Goal: Transaction & Acquisition: Purchase product/service

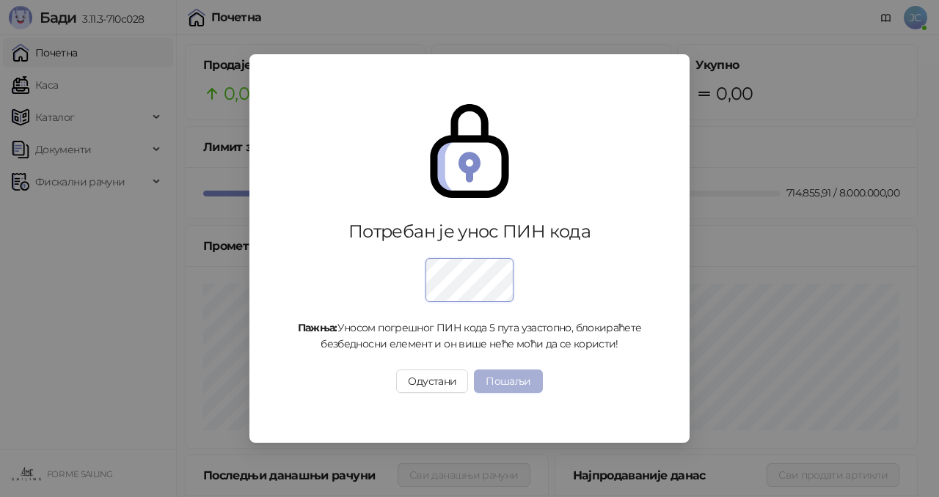
click at [513, 376] on button "Пошаљи" at bounding box center [508, 381] width 68 height 23
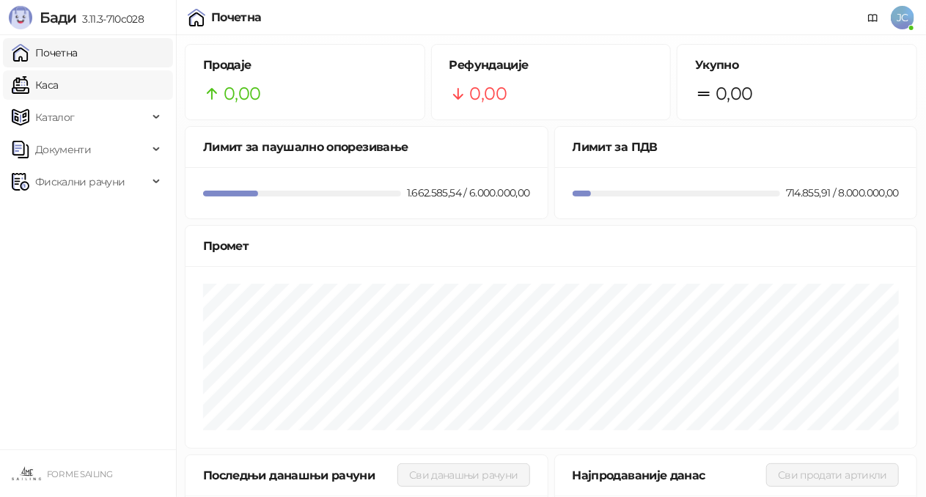
click at [58, 94] on link "Каса" at bounding box center [35, 84] width 46 height 29
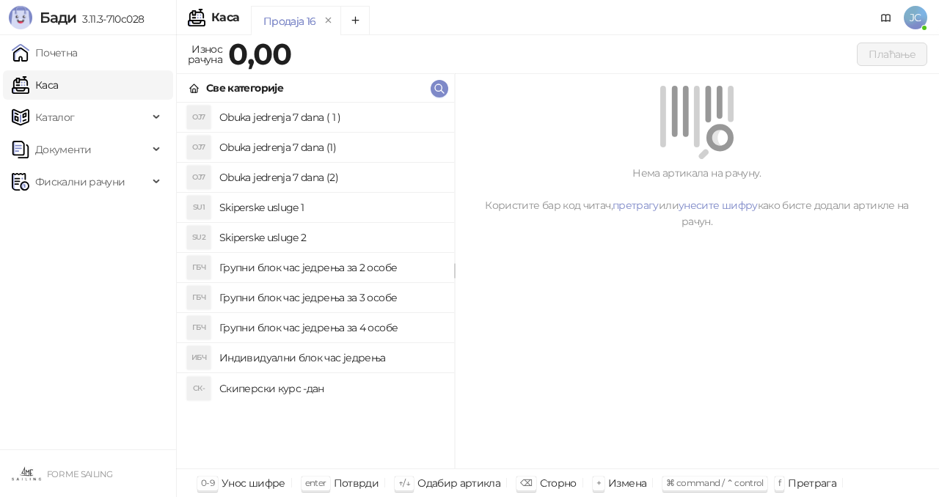
click at [299, 384] on h4 "Скиперски курс -дан" at bounding box center [330, 388] width 223 height 23
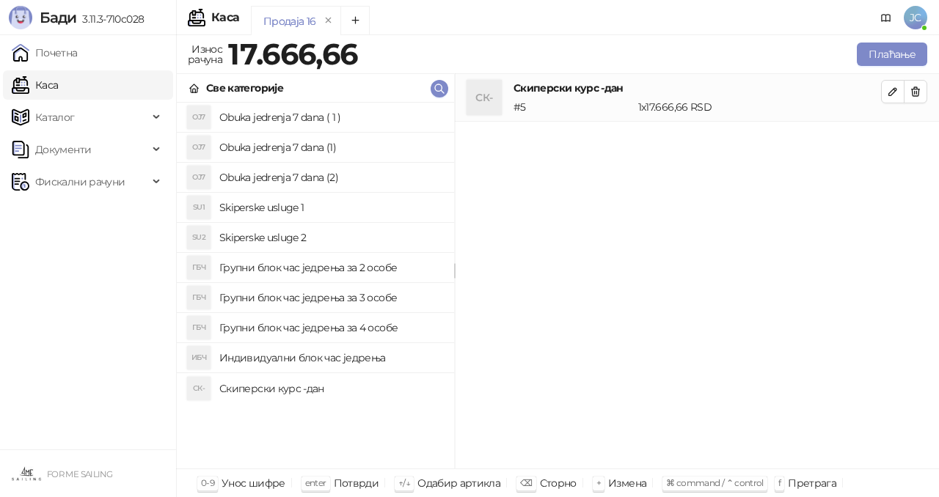
click at [343, 330] on h4 "Групни блок час једрења за 4 особе" at bounding box center [330, 327] width 223 height 23
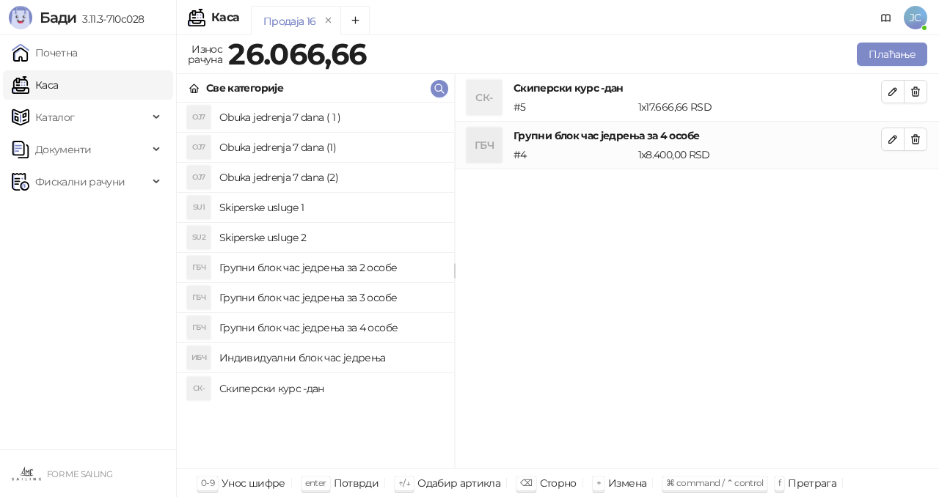
click at [356, 297] on h4 "Групни блок час једрења за 3 особе" at bounding box center [330, 297] width 223 height 23
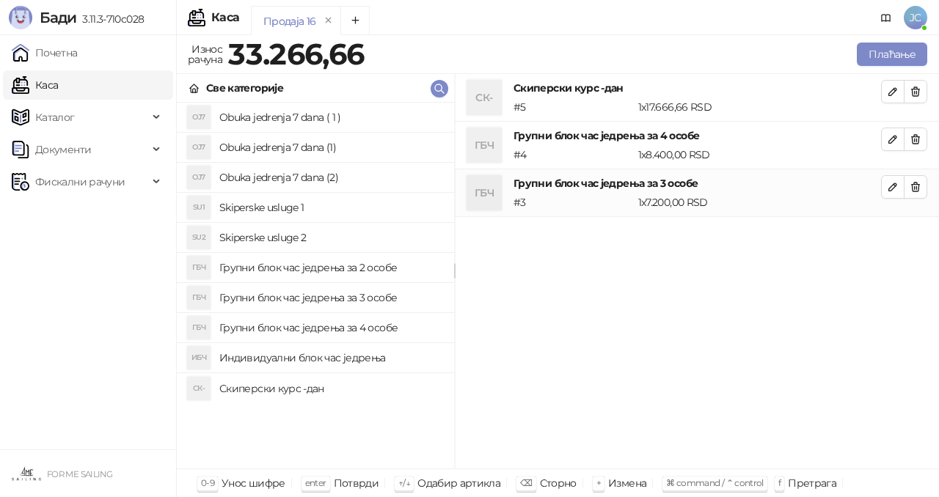
click at [356, 271] on h4 "Групни блок час једрења за 2 особе" at bounding box center [330, 267] width 223 height 23
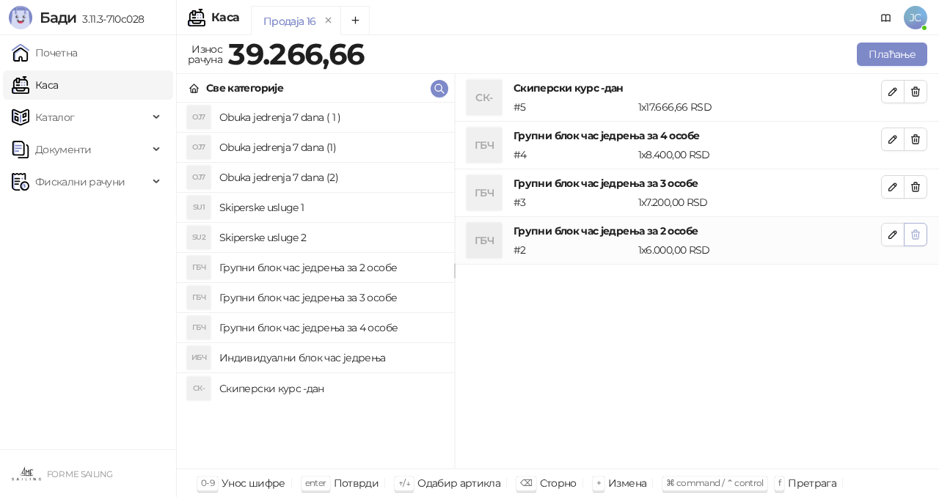
click at [914, 235] on icon "button" at bounding box center [916, 234] width 8 height 9
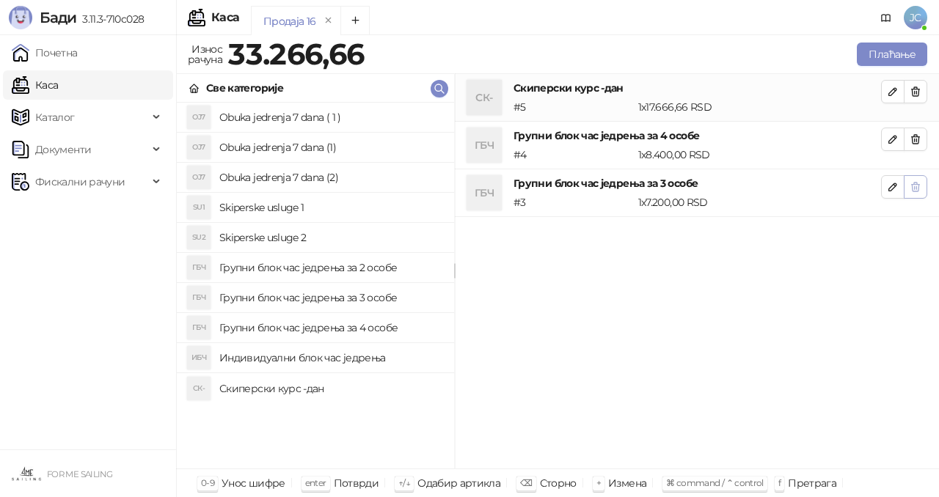
click at [912, 189] on icon "button" at bounding box center [916, 187] width 8 height 9
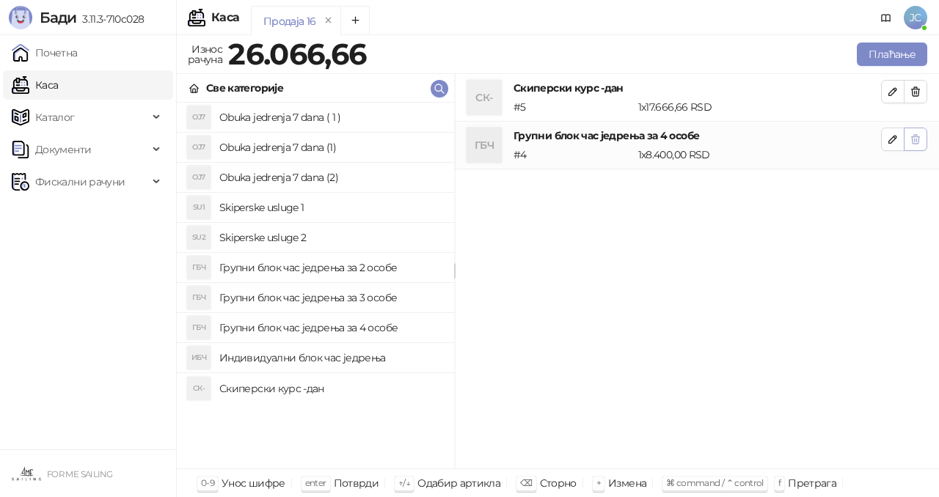
click at [918, 139] on icon "button" at bounding box center [916, 139] width 8 height 9
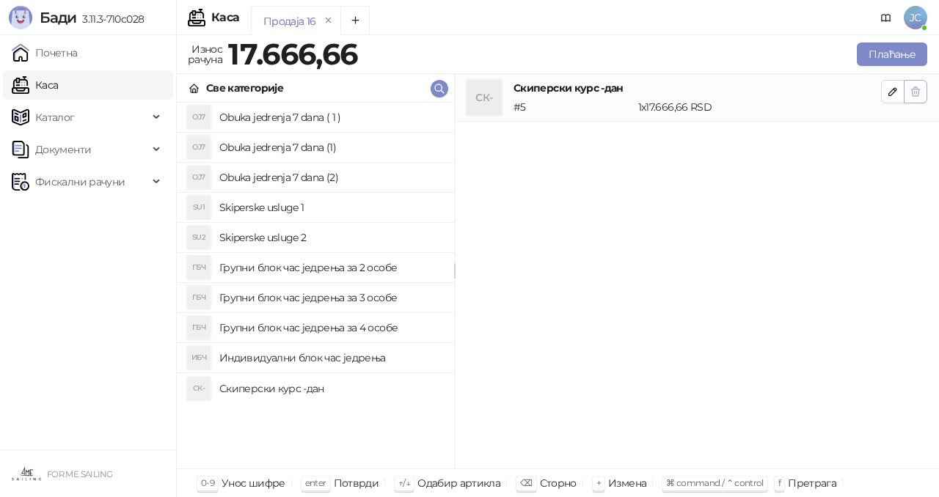
click at [915, 94] on icon "button" at bounding box center [916, 92] width 12 height 12
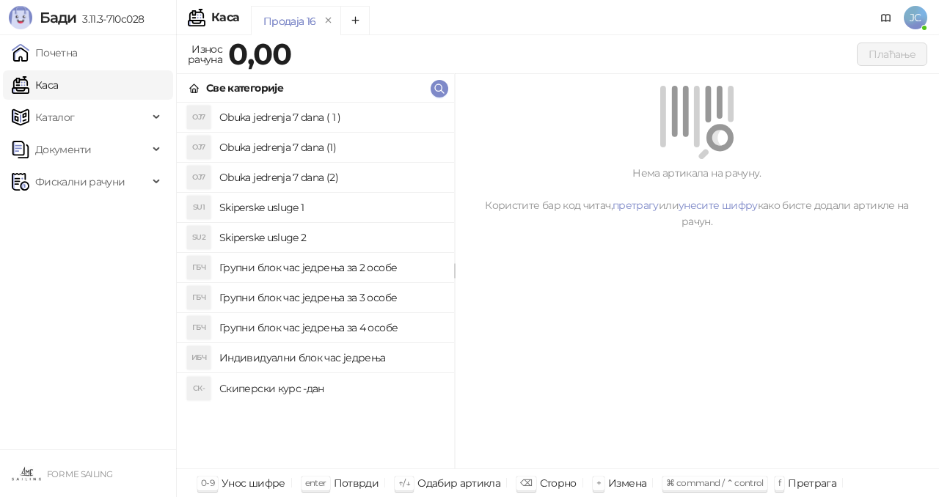
click at [343, 362] on h4 "Индивидуални блок час једрења" at bounding box center [330, 357] width 223 height 23
